Goal: Navigation & Orientation: Find specific page/section

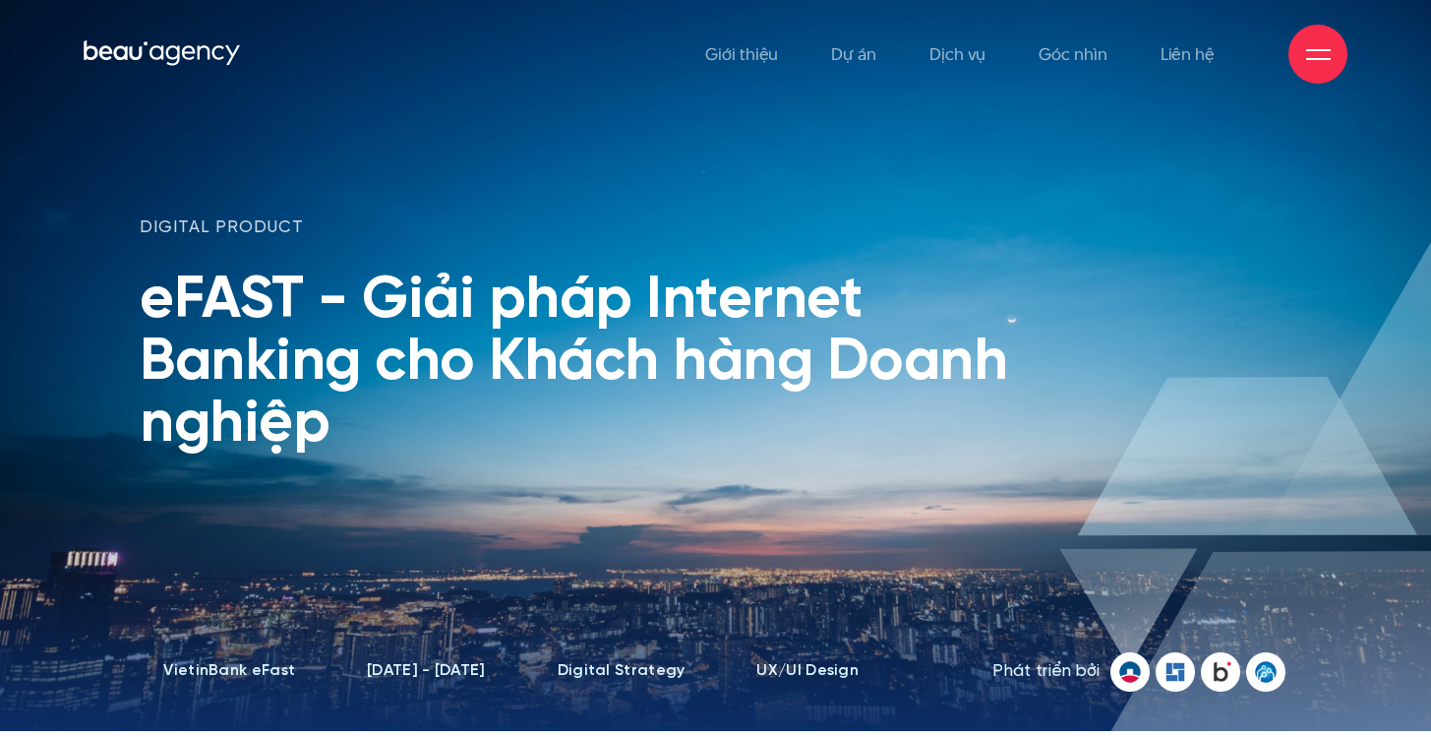
click at [184, 50] on icon at bounding box center [188, 53] width 13 height 14
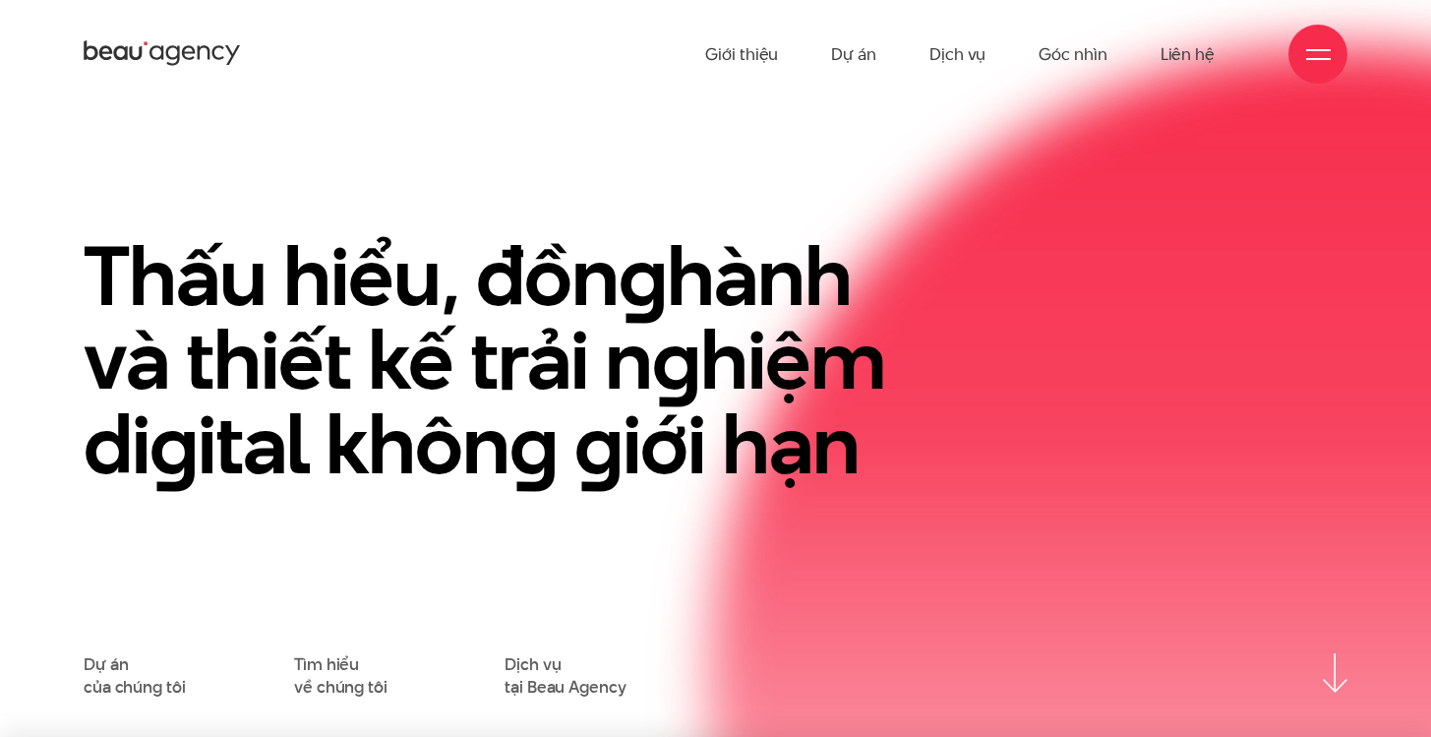
click at [1296, 67] on div at bounding box center [1317, 54] width 59 height 59
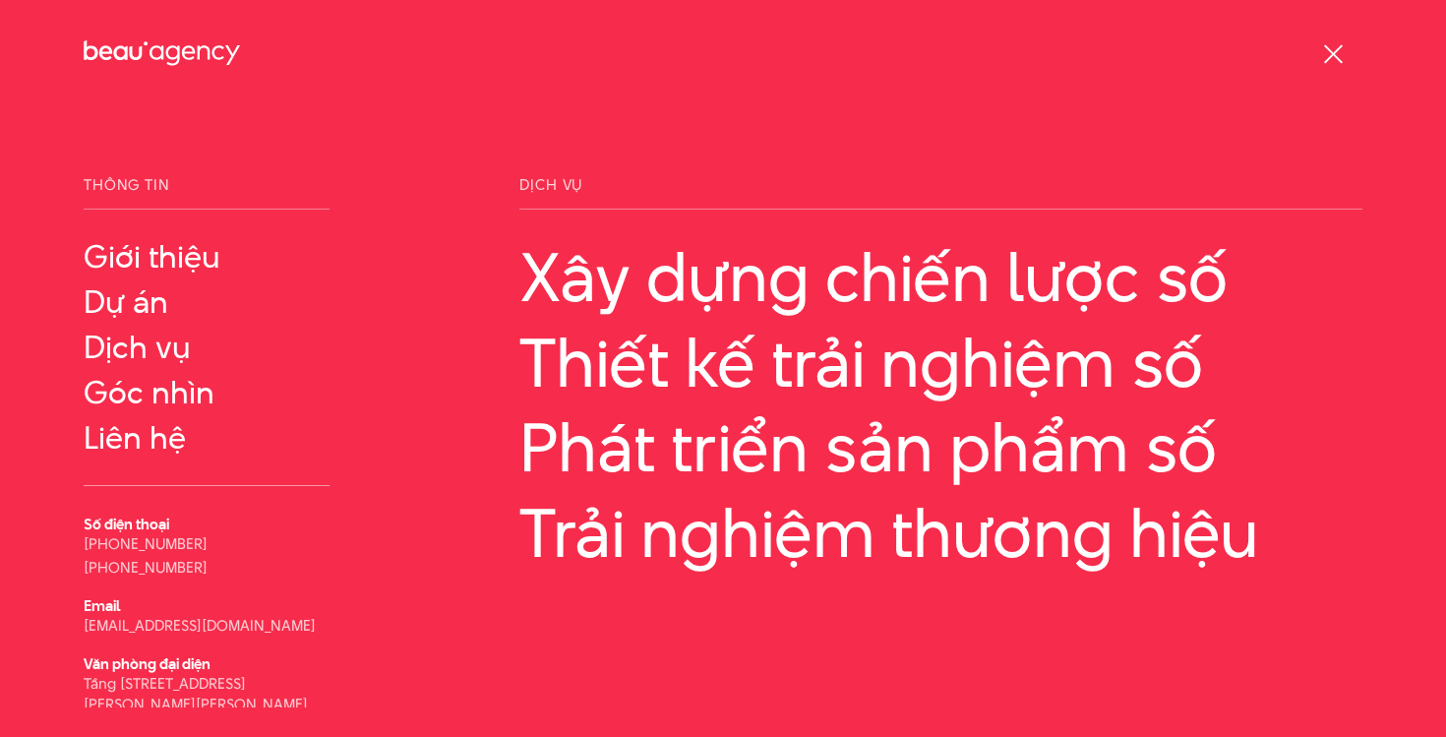
click at [1339, 46] on span at bounding box center [1332, 53] width 19 height 19
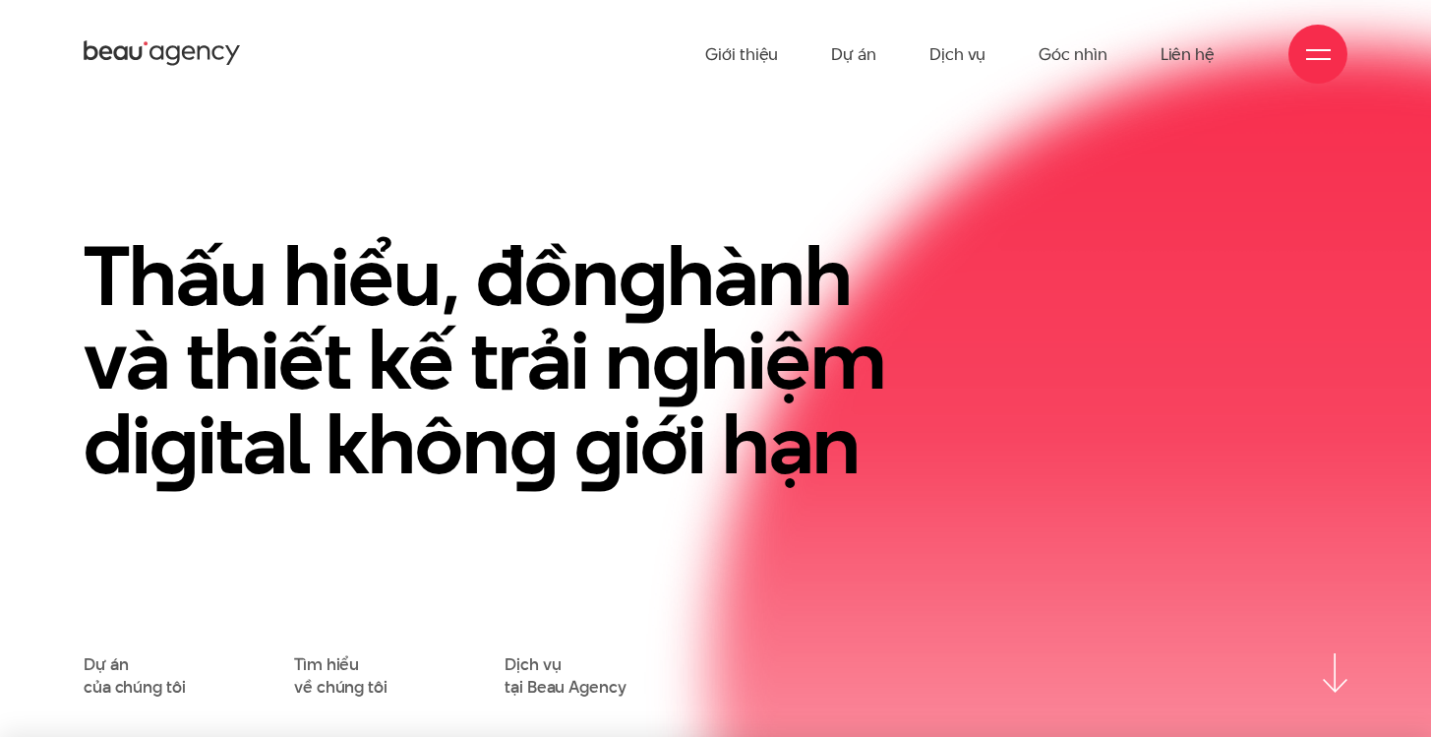
click at [98, 50] on icon at bounding box center [162, 53] width 157 height 30
click at [742, 46] on link "Giới thiệu" at bounding box center [741, 54] width 73 height 108
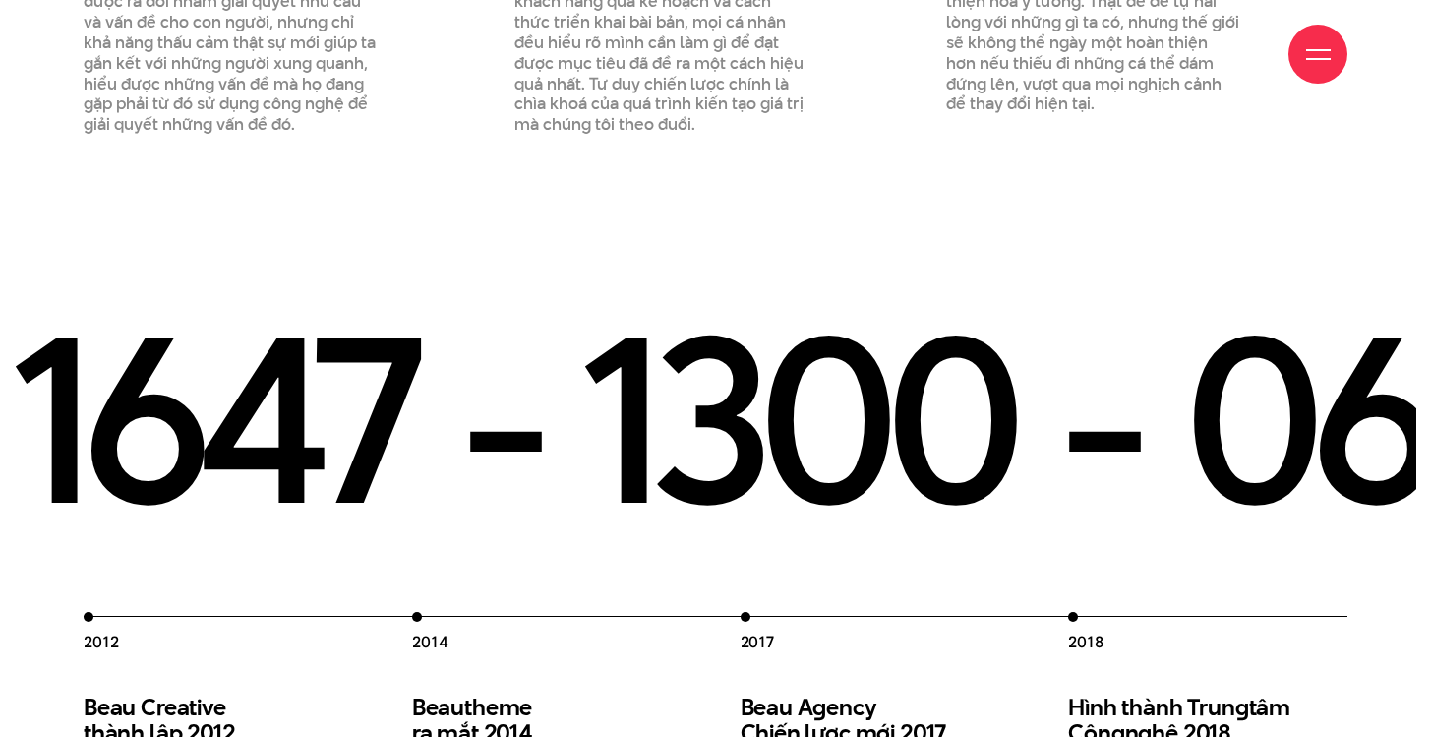
scroll to position [2421, 0]
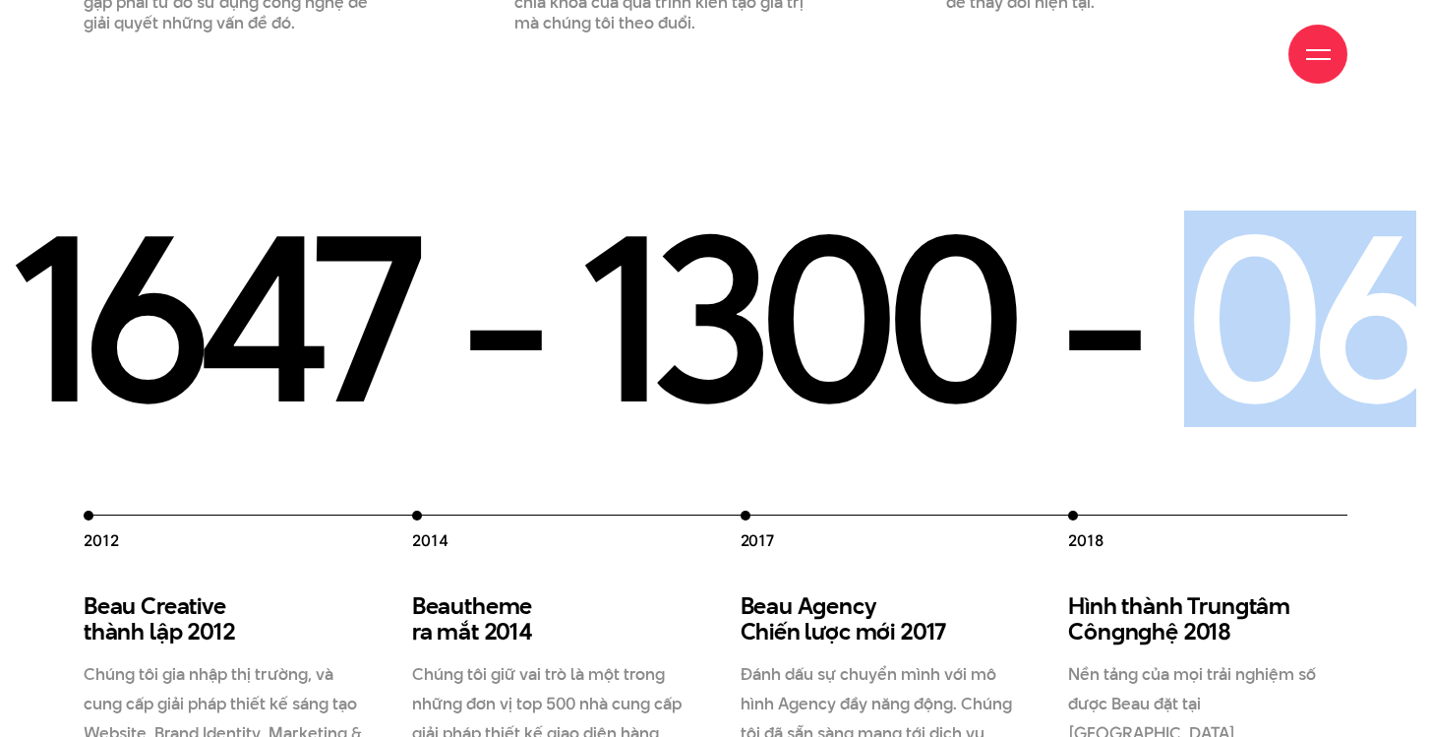
drag, startPoint x: 1020, startPoint y: 299, endPoint x: 420, endPoint y: 319, distance: 600.2
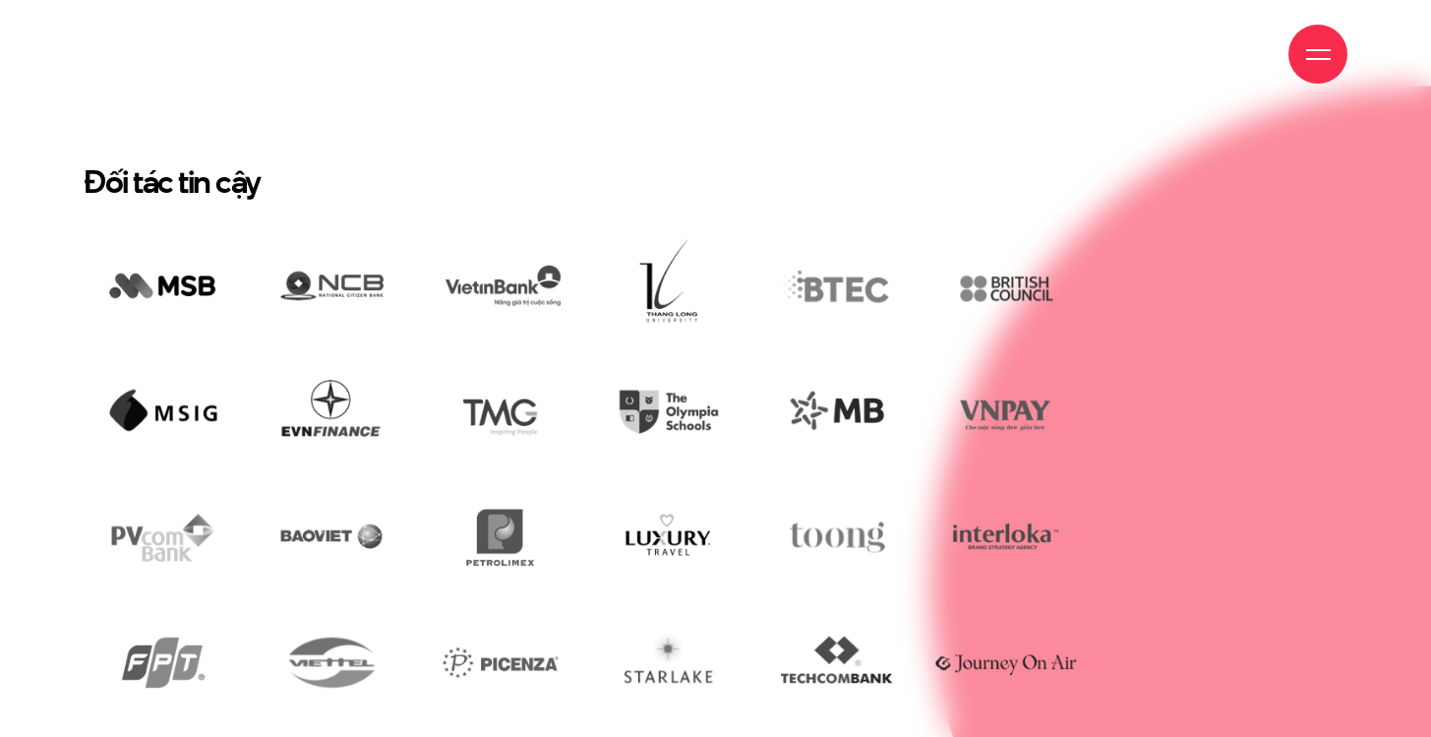
scroll to position [6759, 0]
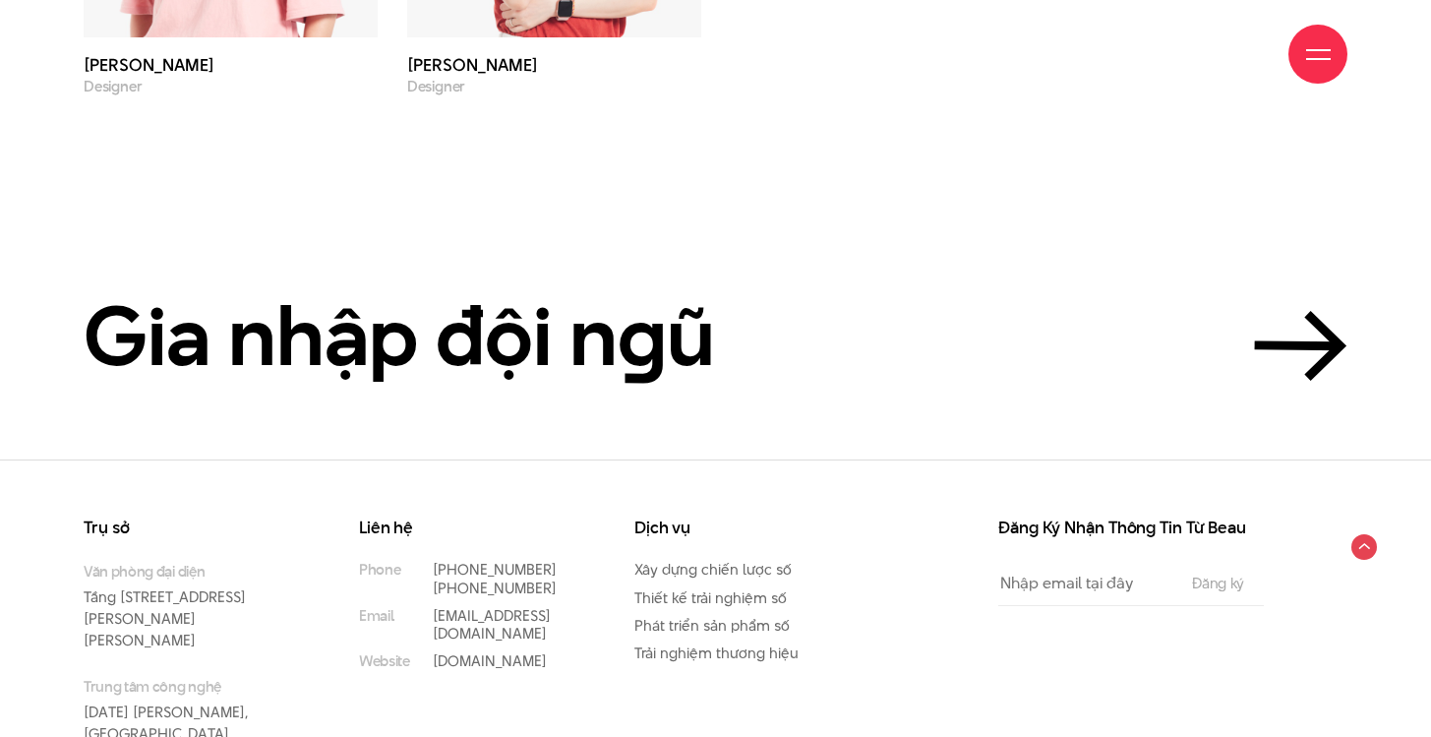
click at [587, 620] on div "Liên hệ Phone (+84) 97 531 9889 (+84) 86 929 1771 Email info@beau.vn Website be…" at bounding box center [481, 666] width 275 height 295
drag, startPoint x: 129, startPoint y: 597, endPoint x: 287, endPoint y: 620, distance: 159.9
click at [287, 676] on p "Trung tâm công nghệ 2/28/93 Hoàng Văn Thái, Thanh Xuân, Hà Nội" at bounding box center [192, 720] width 216 height 89
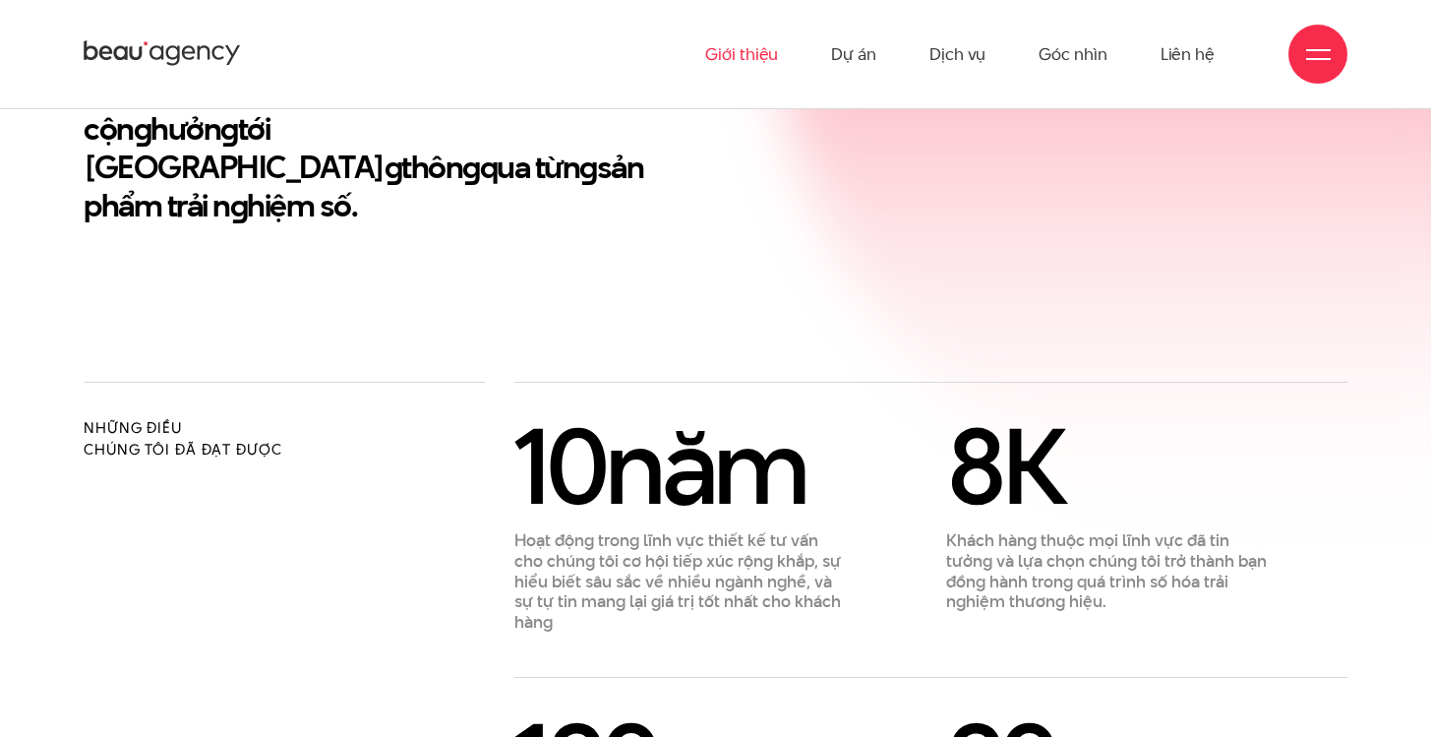
scroll to position [0, 0]
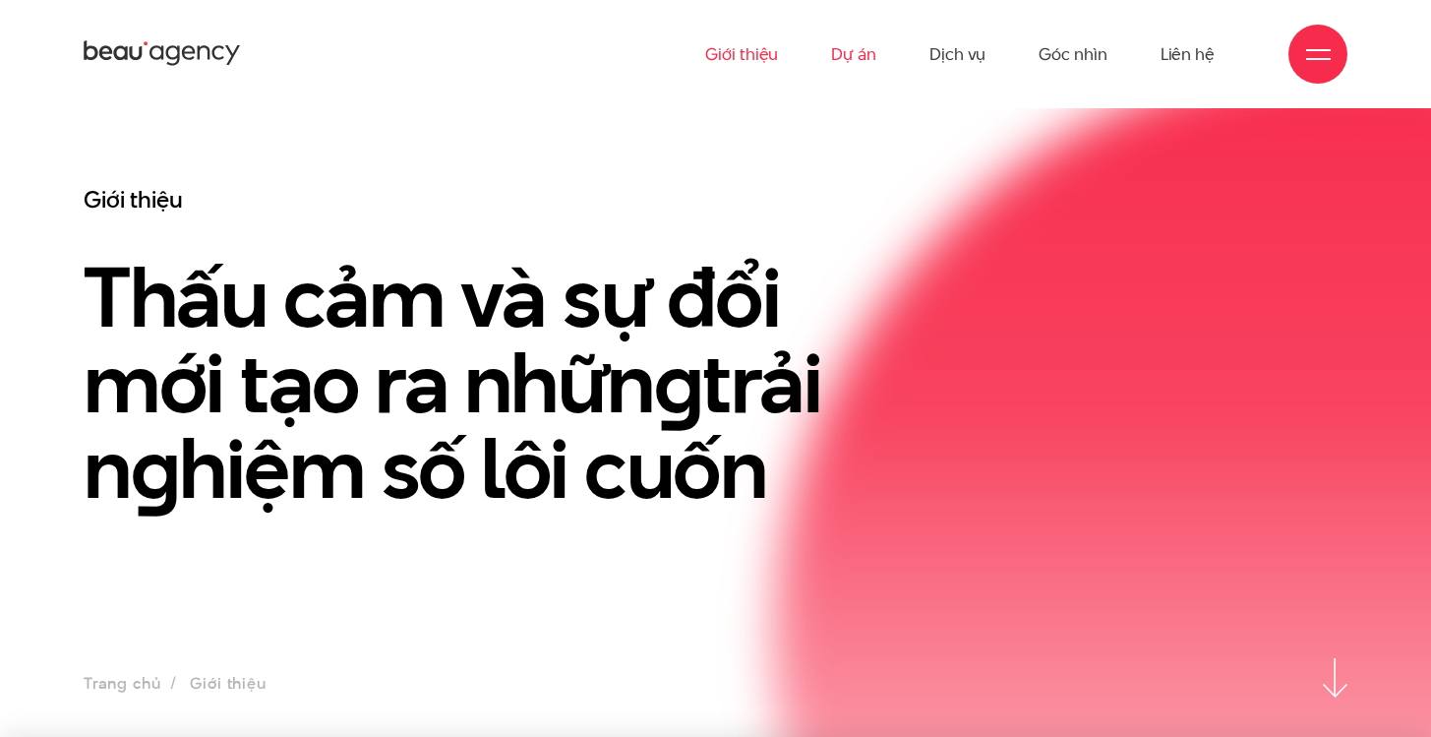
click at [870, 48] on link "Dự án" at bounding box center [853, 54] width 45 height 108
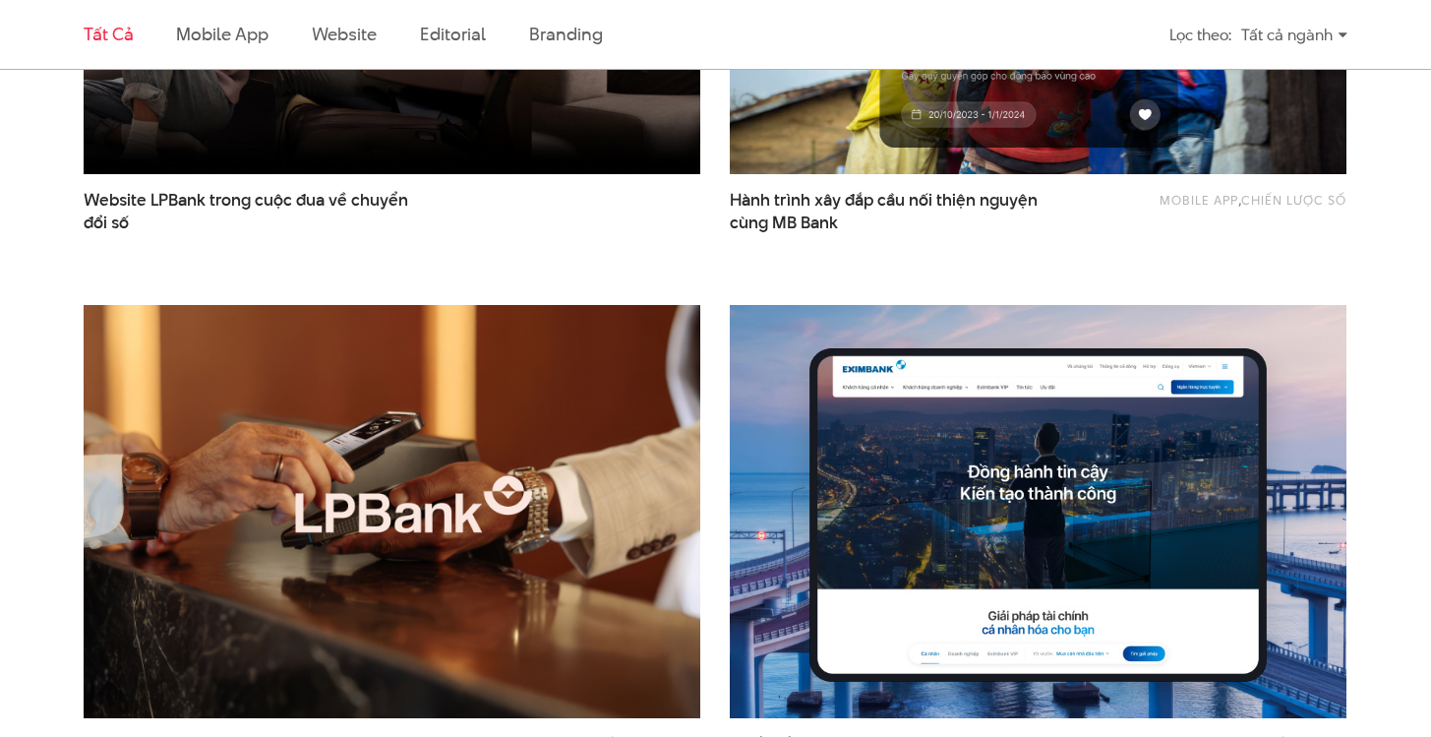
scroll to position [717, 0]
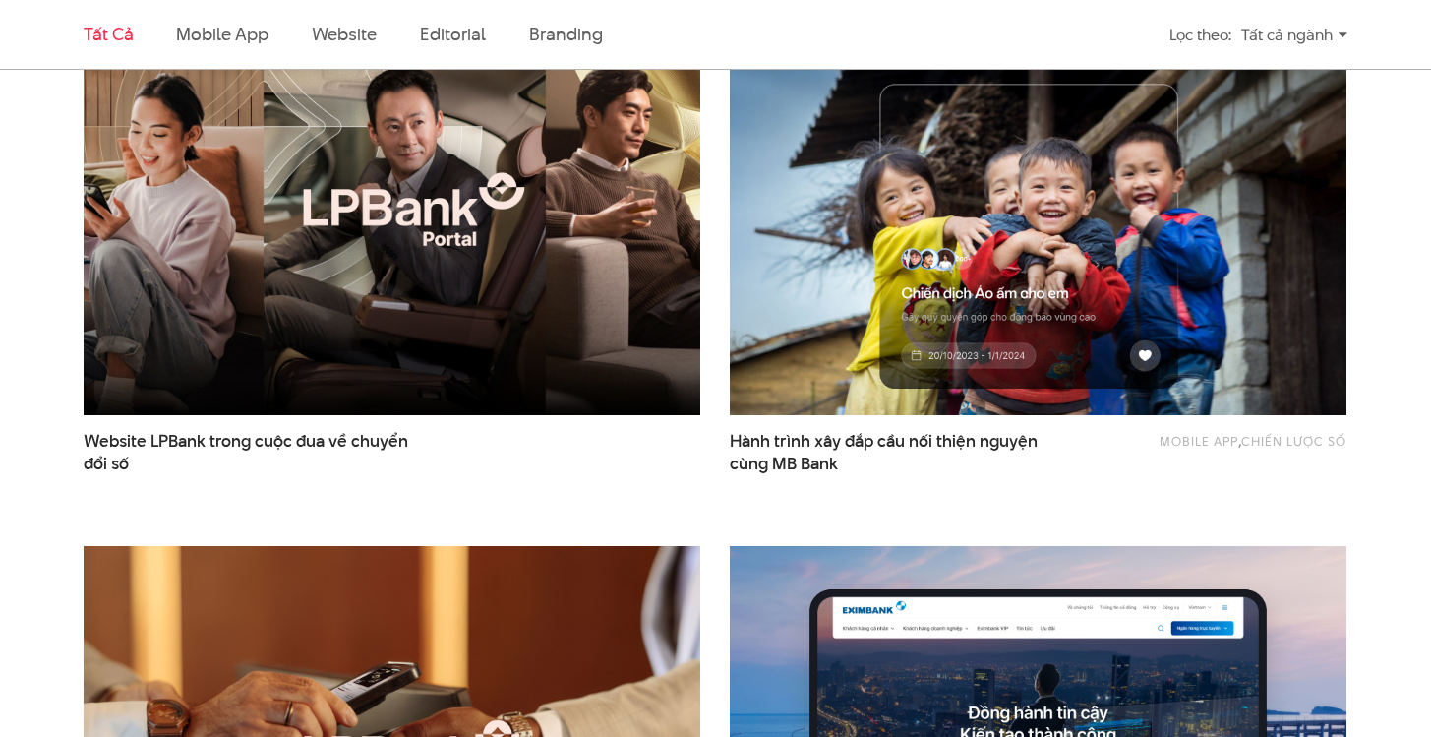
click at [363, 263] on img at bounding box center [392, 208] width 679 height 454
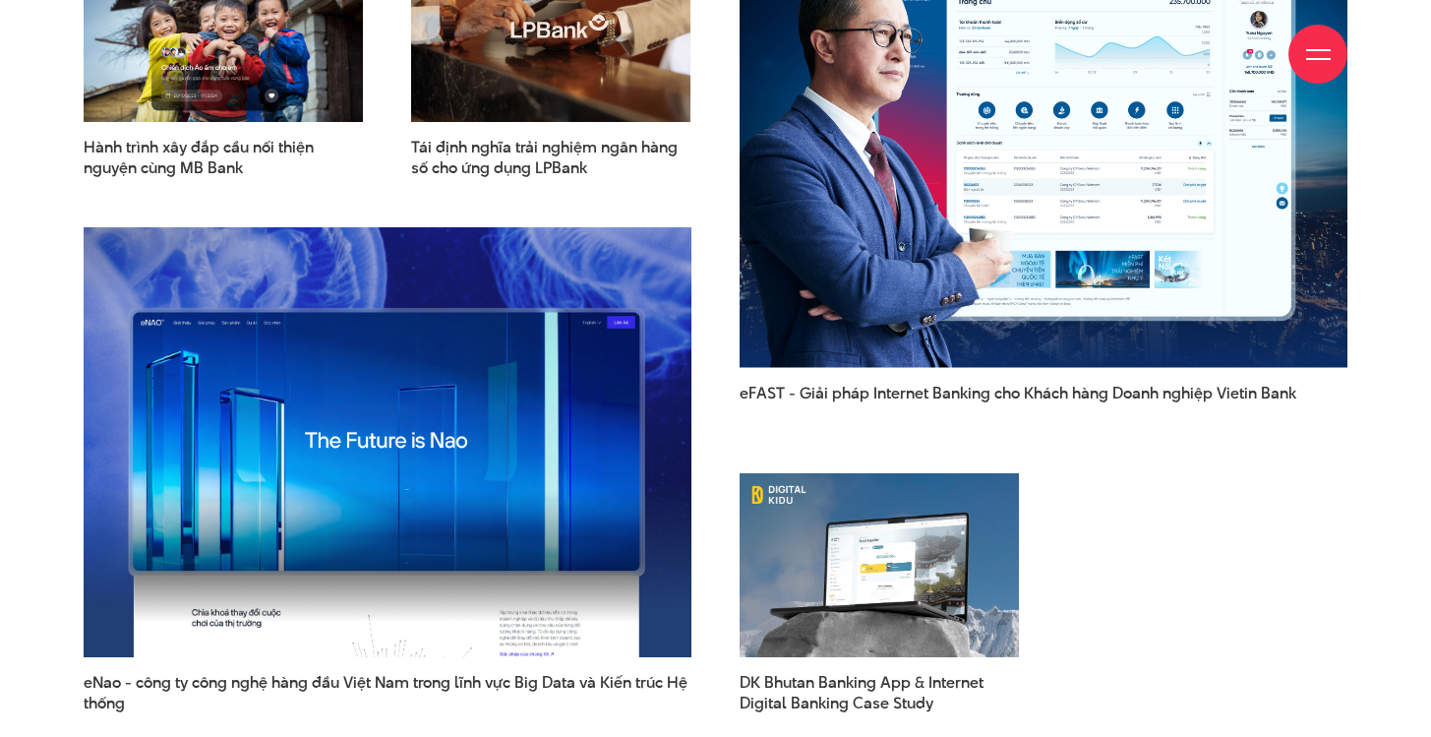
scroll to position [2439, 0]
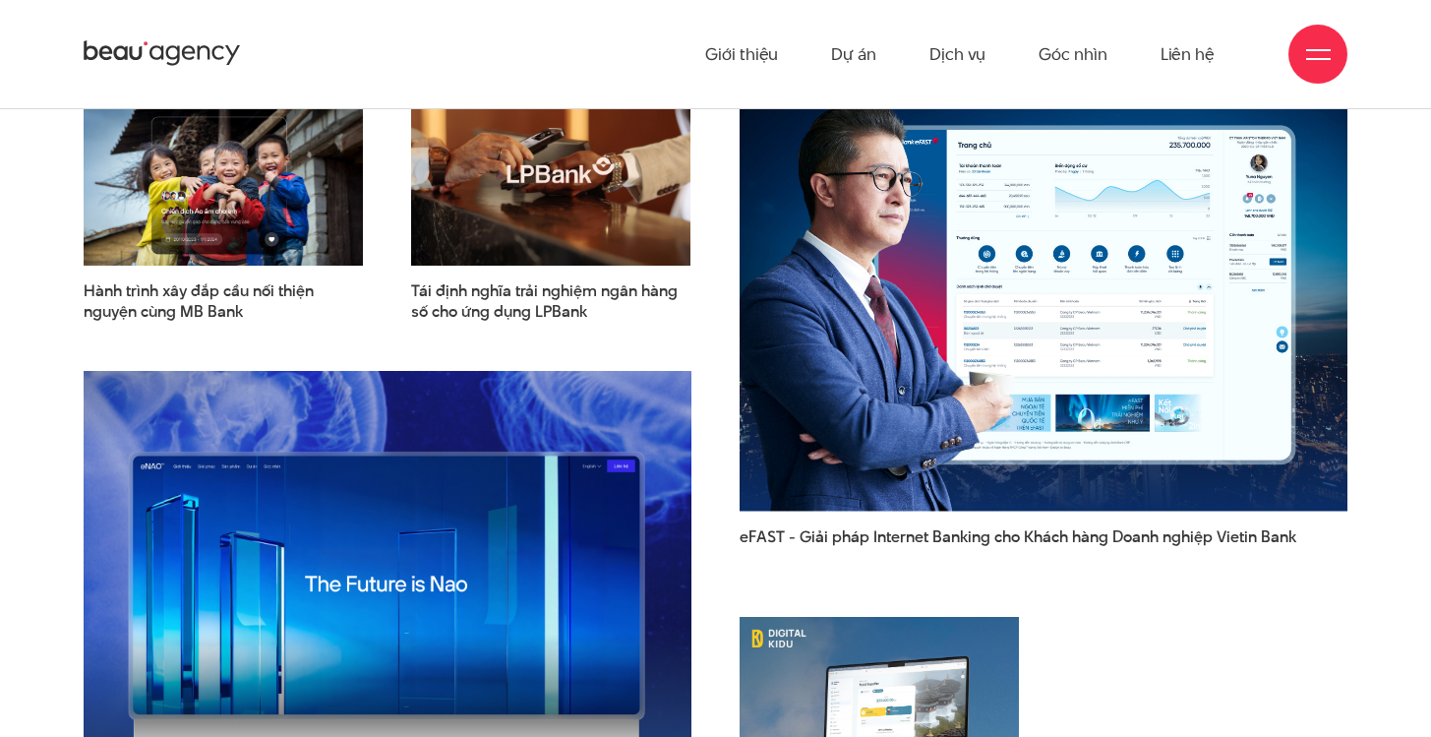
click at [544, 188] on img at bounding box center [550, 173] width 307 height 203
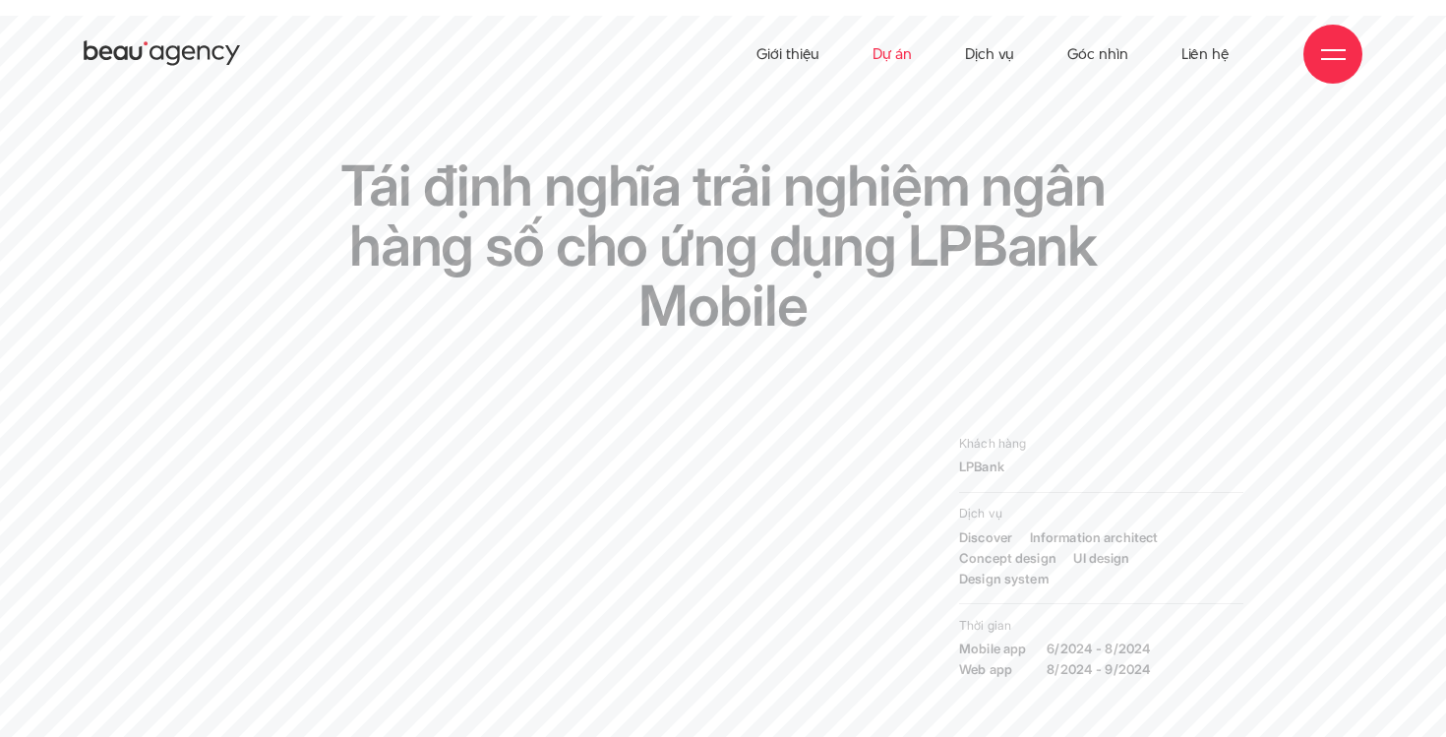
click at [906, 57] on link "Dự án" at bounding box center [891, 54] width 39 height 108
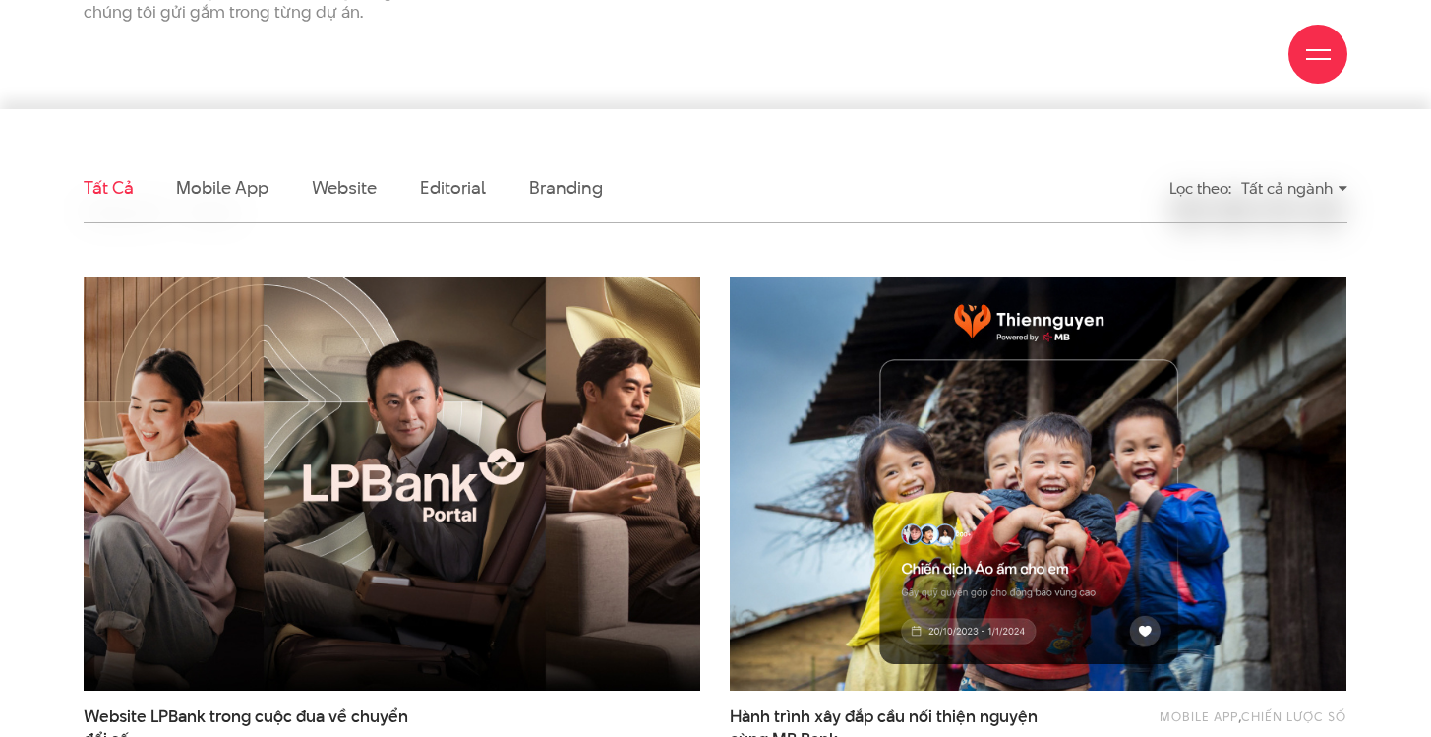
scroll to position [673, 0]
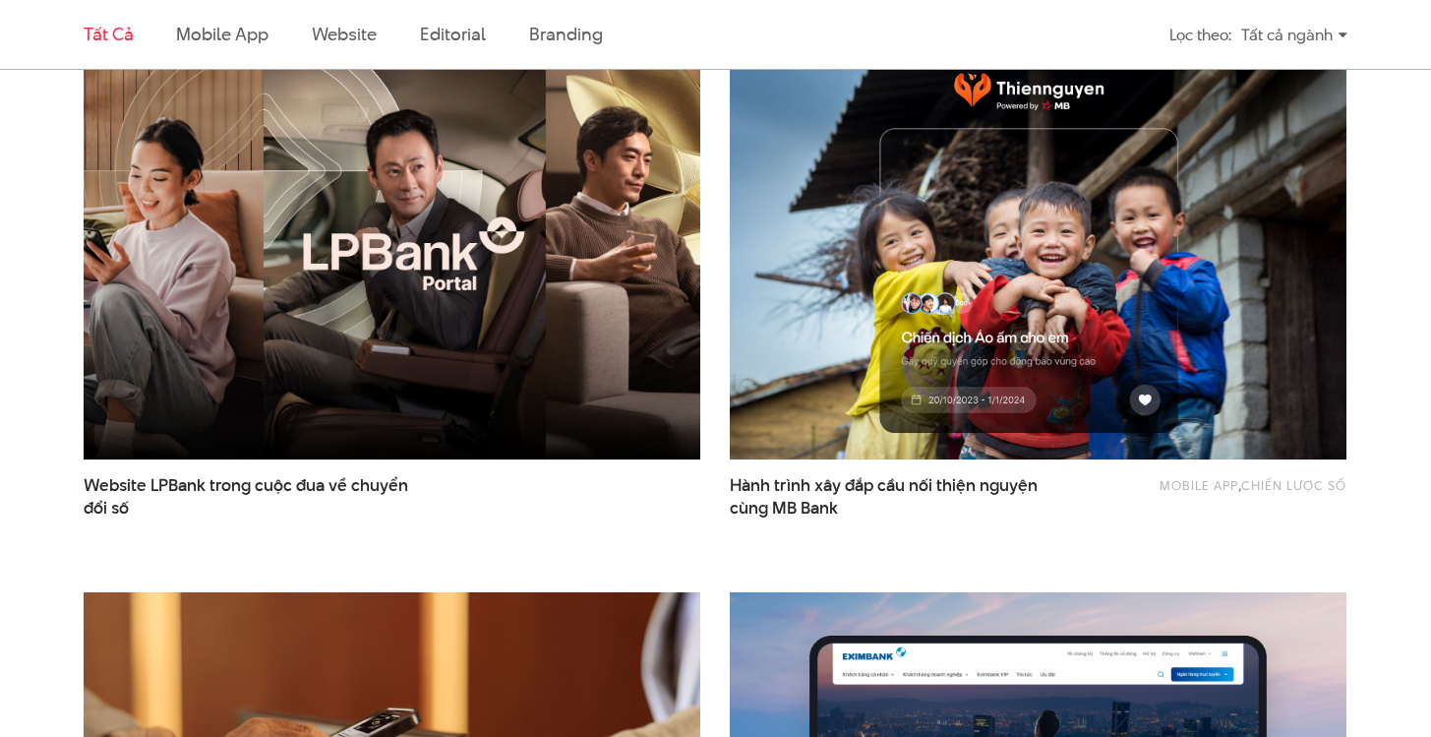
click at [456, 328] on img at bounding box center [392, 253] width 679 height 454
